Goal: Task Accomplishment & Management: Complete application form

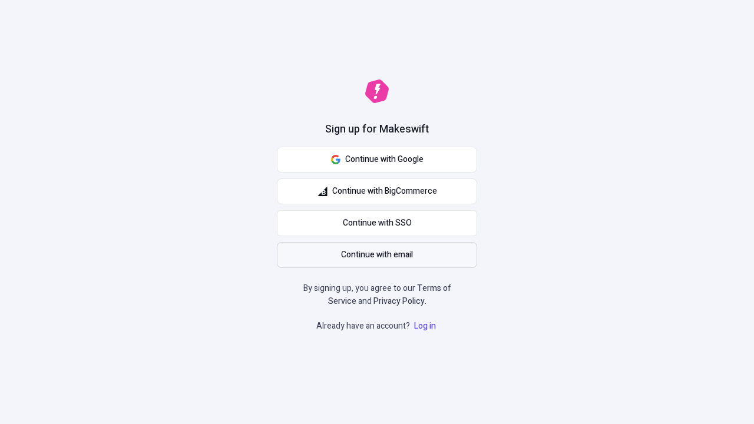
click at [377, 255] on span "Continue with email" at bounding box center [377, 255] width 72 height 13
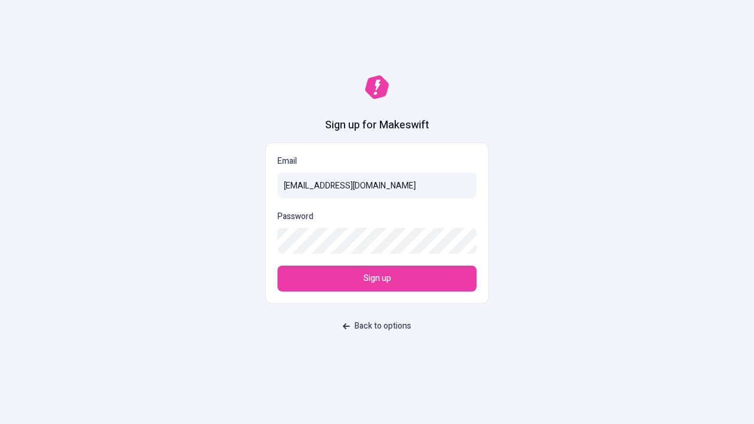
type input "sasha+test-ui+Hildegard98@makeswift.com"
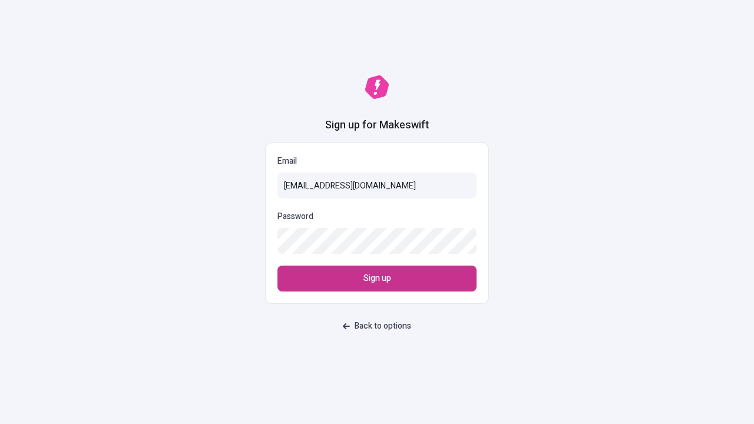
click at [377, 279] on span "Sign up" at bounding box center [378, 278] width 28 height 13
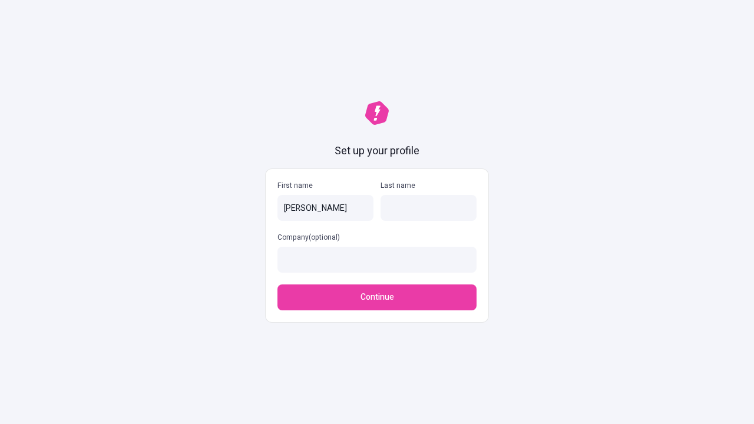
type input "[PERSON_NAME]"
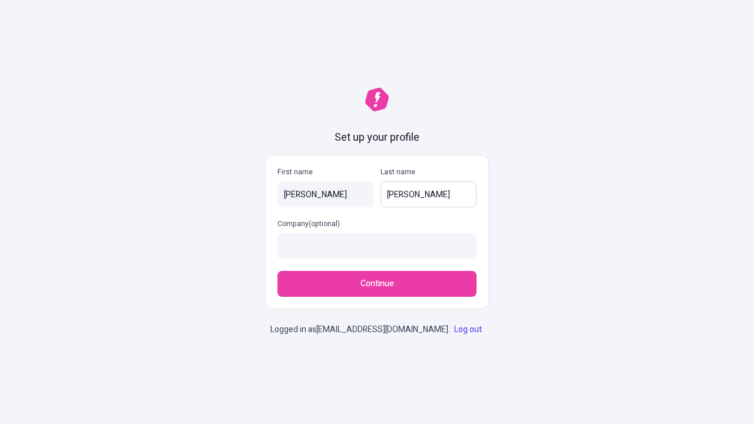
type input "[PERSON_NAME]"
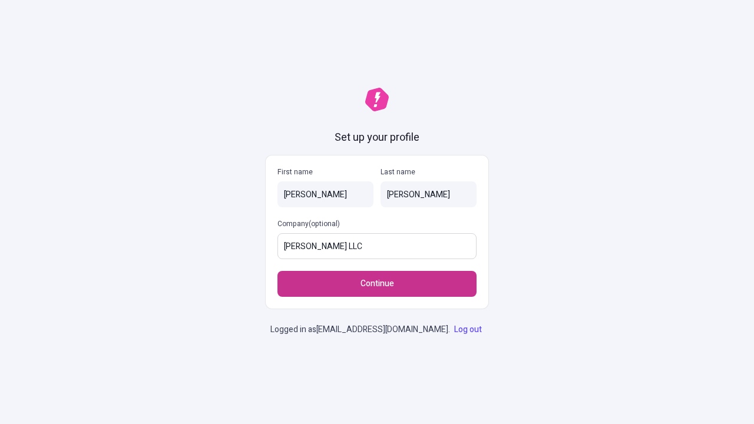
type input "[PERSON_NAME] LLC"
click at [377, 278] on span "Continue" at bounding box center [378, 284] width 34 height 13
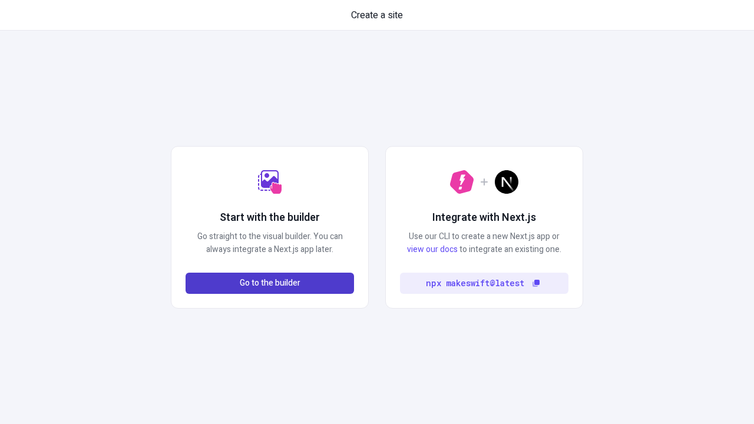
click at [270, 283] on span "Go to the builder" at bounding box center [270, 283] width 61 height 13
